Goal: Task Accomplishment & Management: Complete application form

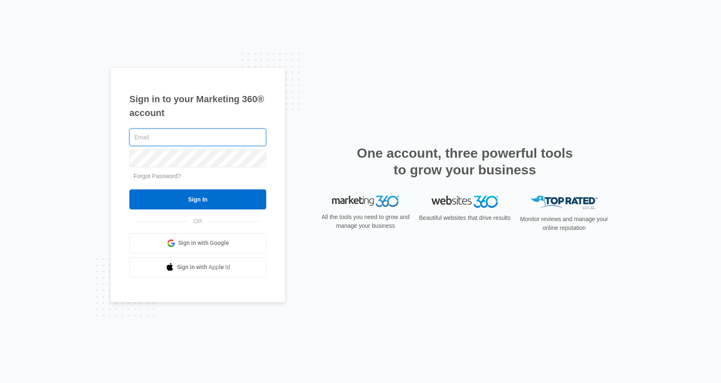
click at [187, 141] on input "text" at bounding box center [197, 138] width 137 height 18
type input "[EMAIL_ADDRESS][DOMAIN_NAME]"
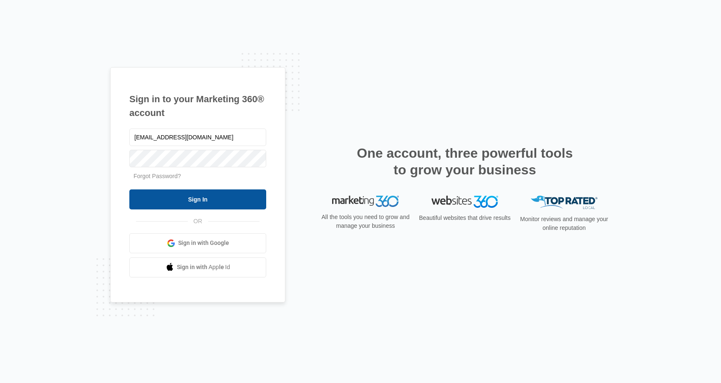
click at [175, 192] on input "Sign In" at bounding box center [197, 199] width 137 height 20
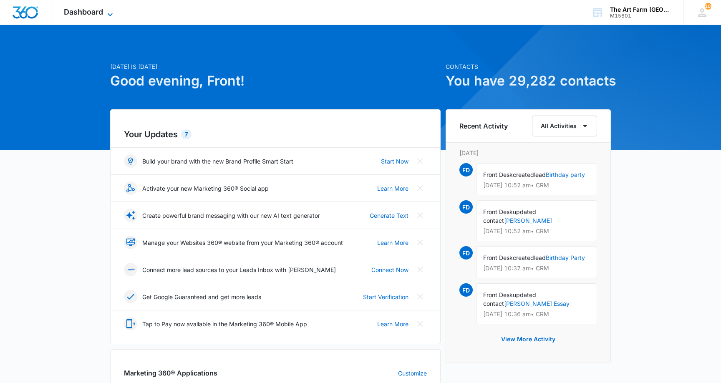
click at [106, 11] on icon at bounding box center [110, 15] width 10 height 10
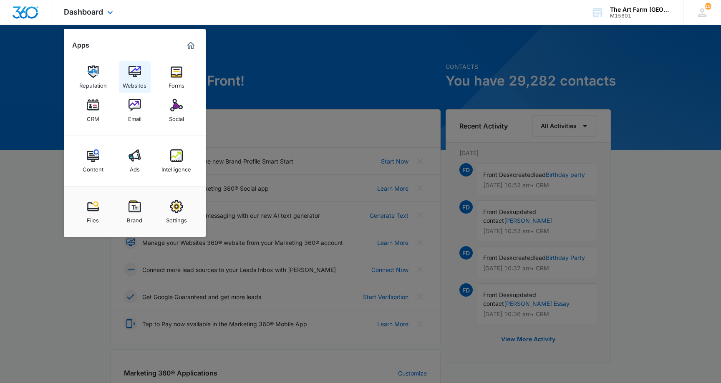
click at [134, 75] on img at bounding box center [135, 72] width 13 height 13
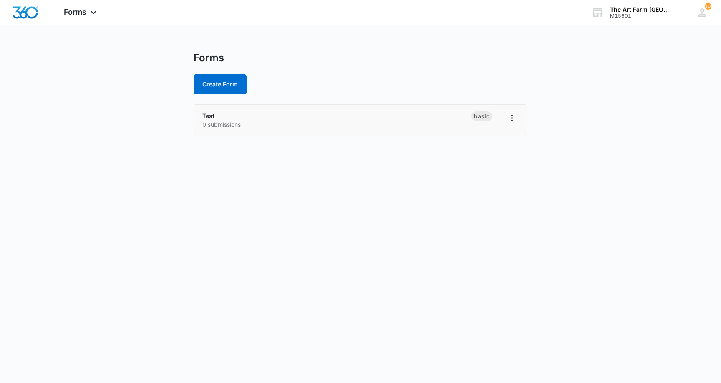
click at [344, 119] on div "Test 0 submissions" at bounding box center [336, 120] width 269 height 18
click at [510, 116] on icon "Overflow Menu" at bounding box center [512, 118] width 10 height 10
click at [360, 126] on p "0 submissions" at bounding box center [336, 124] width 269 height 9
click at [269, 115] on div "Test 0 submissions" at bounding box center [336, 120] width 269 height 18
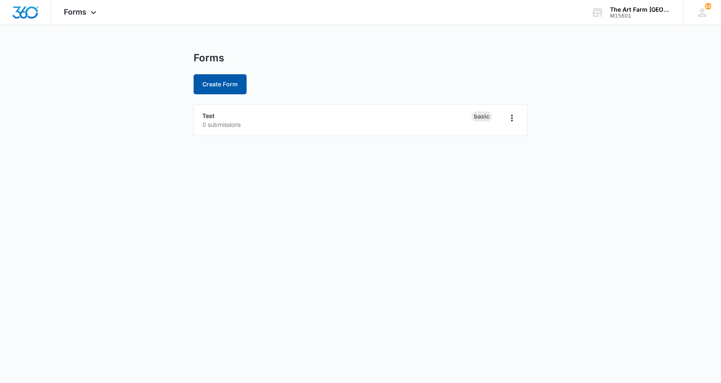
click at [220, 86] on button "Create Form" at bounding box center [220, 84] width 53 height 20
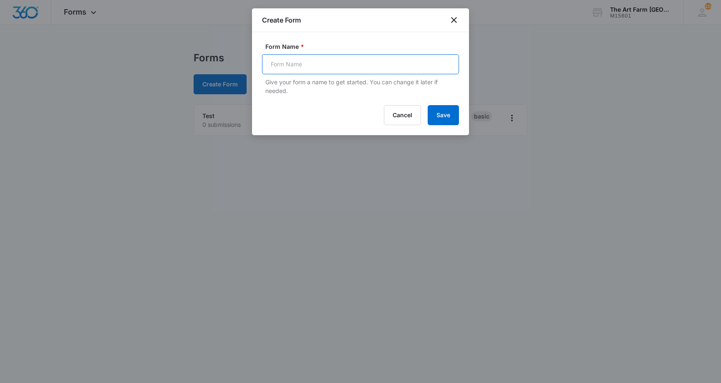
click at [286, 65] on input "Form Name *" at bounding box center [360, 64] width 197 height 20
type input "Bday Lead Capture"
click at [428, 105] on button "Save" at bounding box center [443, 115] width 31 height 20
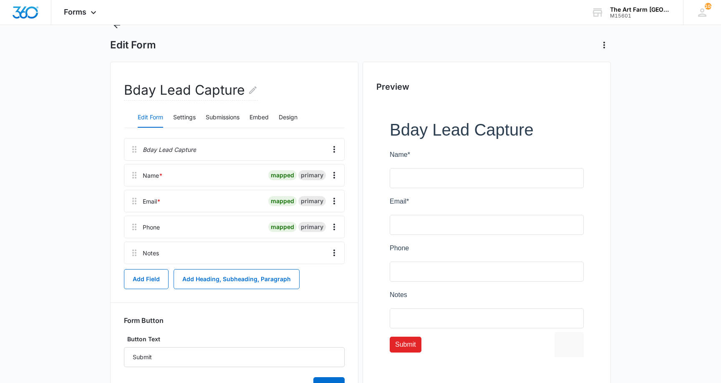
scroll to position [33, 0]
click at [189, 118] on button "Settings" at bounding box center [184, 118] width 23 height 20
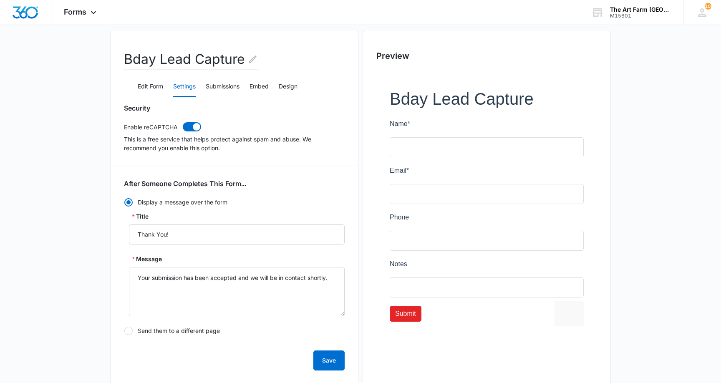
scroll to position [0, 0]
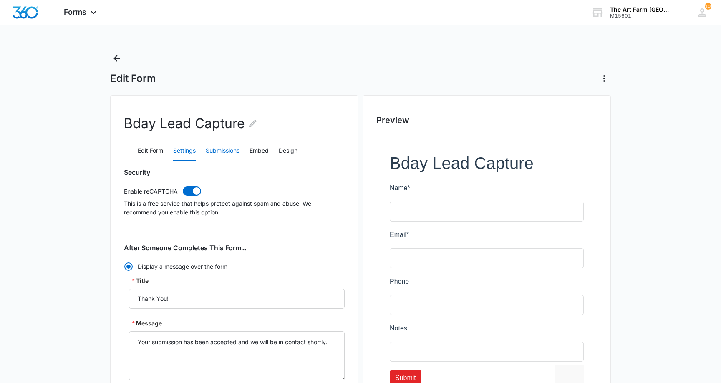
click at [225, 148] on button "Submissions" at bounding box center [223, 151] width 34 height 20
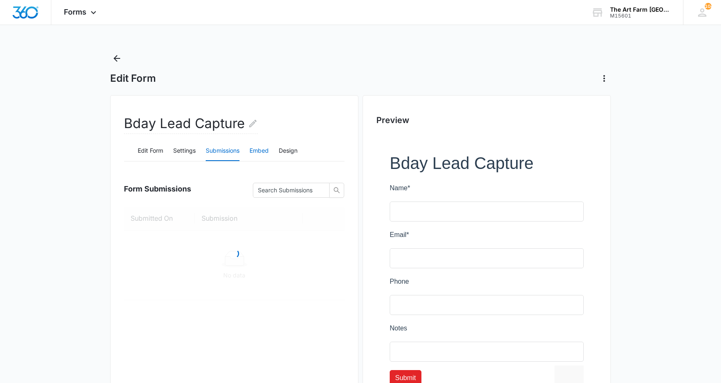
click at [257, 150] on button "Embed" at bounding box center [258, 151] width 19 height 20
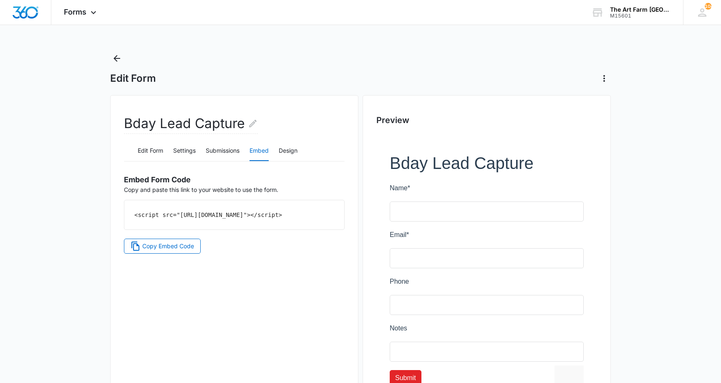
scroll to position [59, 0]
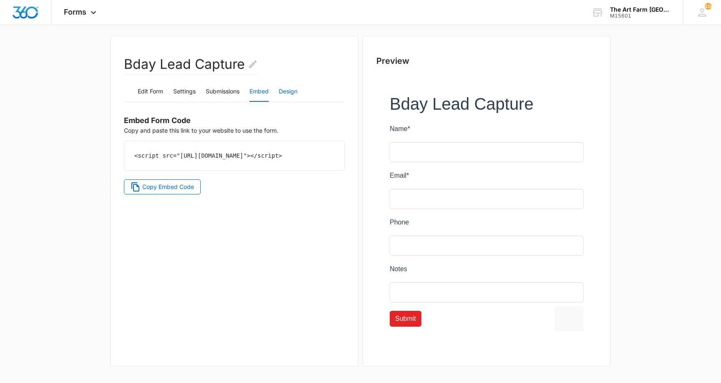
click at [290, 91] on button "Design" at bounding box center [288, 92] width 19 height 20
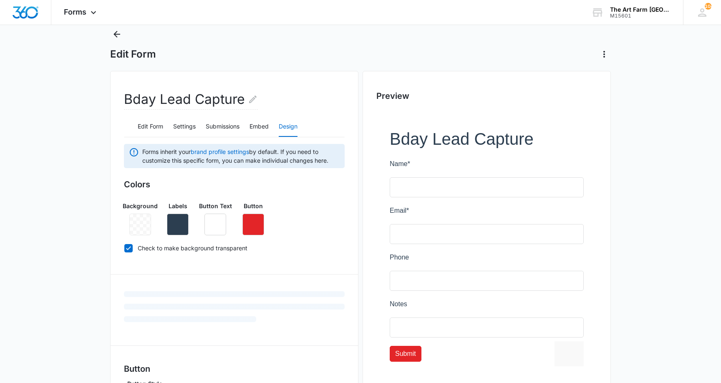
scroll to position [0, 0]
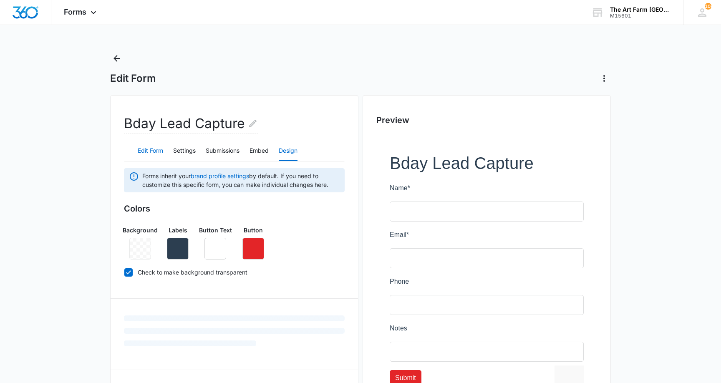
click at [146, 147] on button "Edit Form" at bounding box center [150, 151] width 25 height 20
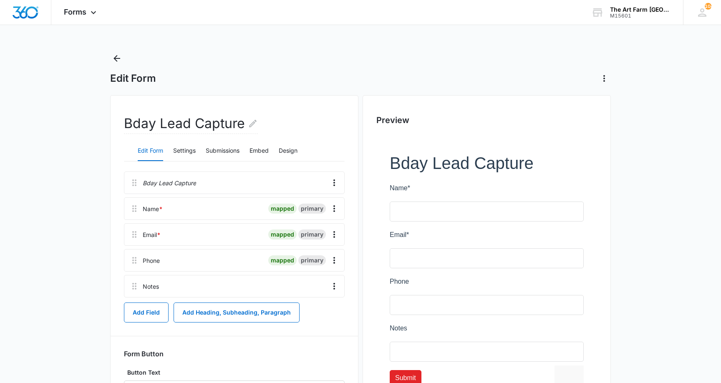
click at [435, 160] on div at bounding box center [486, 273] width 221 height 277
click at [238, 183] on div at bounding box center [261, 183] width 125 height 22
click at [181, 182] on p "Bday Lead Capture" at bounding box center [169, 183] width 53 height 9
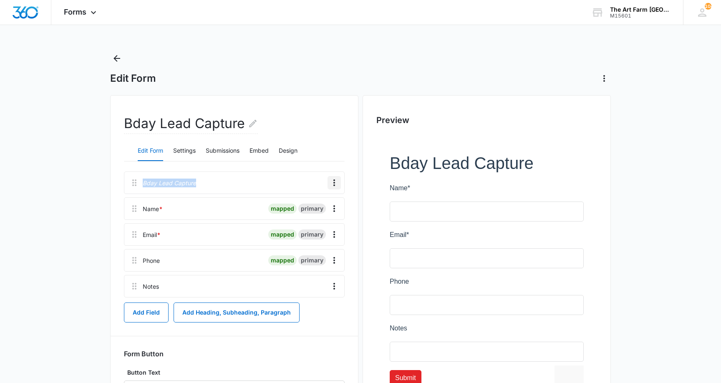
click at [333, 182] on icon "Overflow Menu" at bounding box center [334, 183] width 10 height 10
click at [311, 205] on div "Edit" at bounding box center [312, 206] width 18 height 6
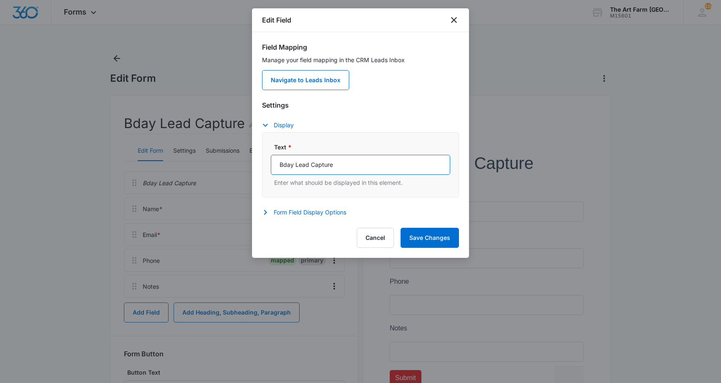
click at [314, 162] on input "Bday Lead Capture" at bounding box center [360, 165] width 179 height 20
click at [456, 21] on icon "close" at bounding box center [454, 20] width 10 height 10
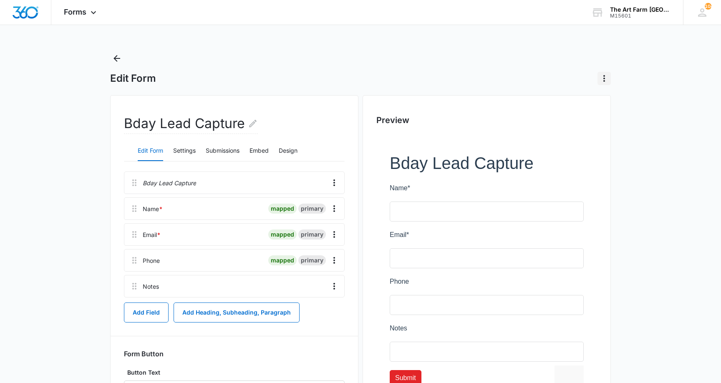
click at [605, 72] on button "Actions" at bounding box center [603, 78] width 13 height 13
click at [620, 105] on button "Delete Form" at bounding box center [629, 102] width 63 height 13
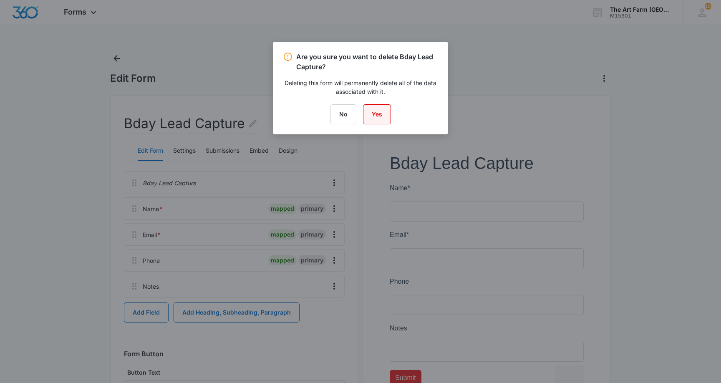
click at [381, 115] on button "Yes" at bounding box center [377, 114] width 28 height 20
